Goal: Information Seeking & Learning: Learn about a topic

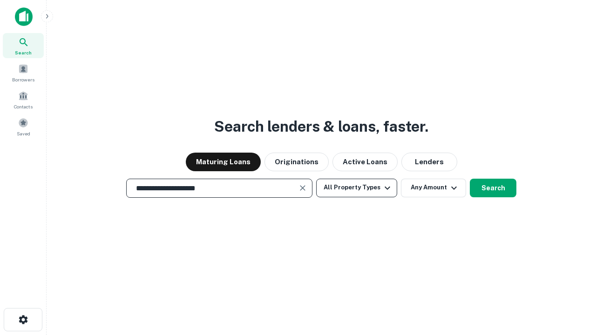
type input "**********"
click at [357, 188] on button "All Property Types" at bounding box center [356, 188] width 81 height 19
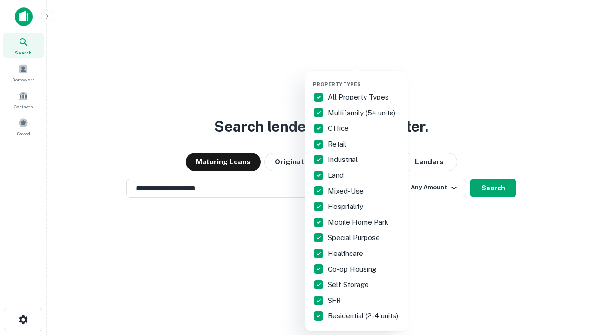
click at [364, 78] on button "button" at bounding box center [364, 78] width 102 height 0
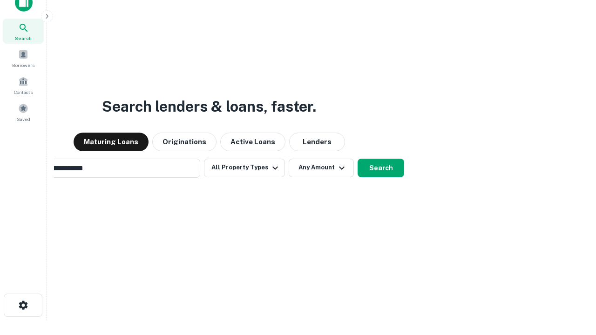
scroll to position [15, 0]
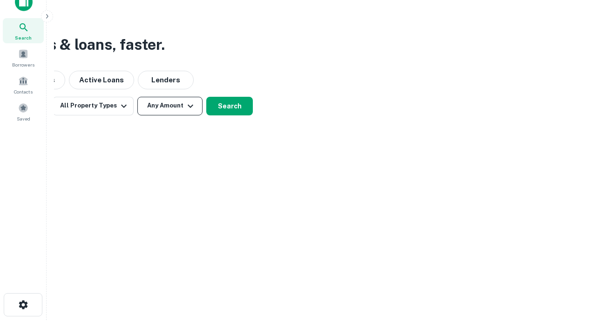
click at [170, 106] on button "Any Amount" at bounding box center [169, 106] width 65 height 19
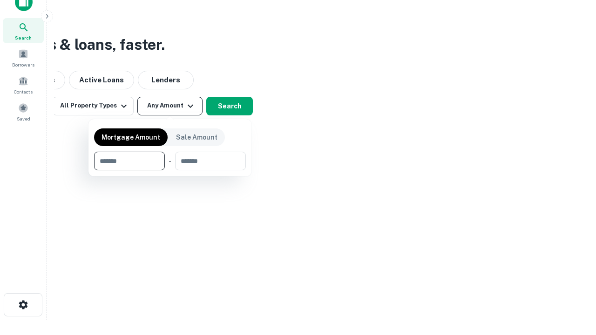
type input "*******"
click at [170, 170] on button "button" at bounding box center [170, 170] width 152 height 0
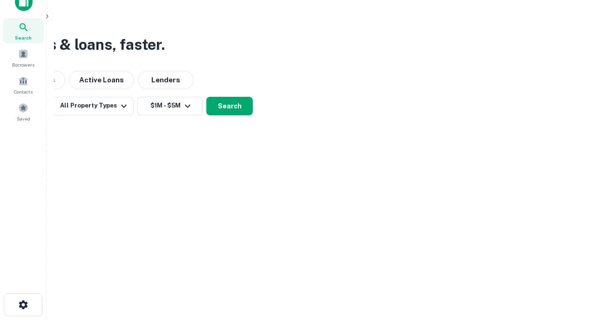
scroll to position [14, 0]
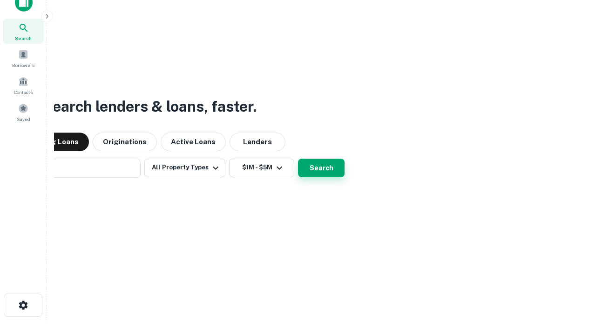
click at [298, 159] on button "Search" at bounding box center [321, 168] width 47 height 19
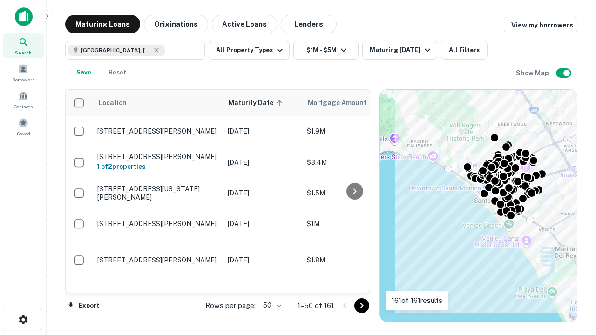
click at [271, 306] on body "Search Borrowers Contacts Saved Maturing Loans Originations Active Loans Lender…" at bounding box center [298, 167] width 596 height 335
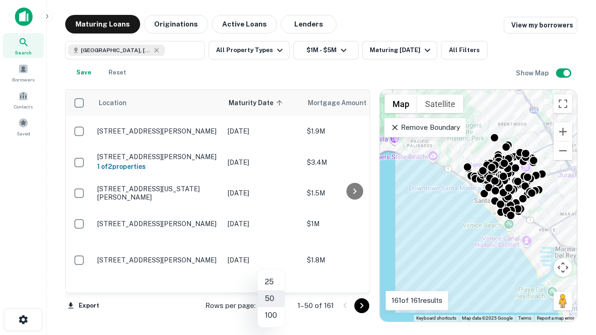
click at [271, 282] on li "25" at bounding box center [271, 282] width 27 height 17
